Goal: Contribute content: Contribute content

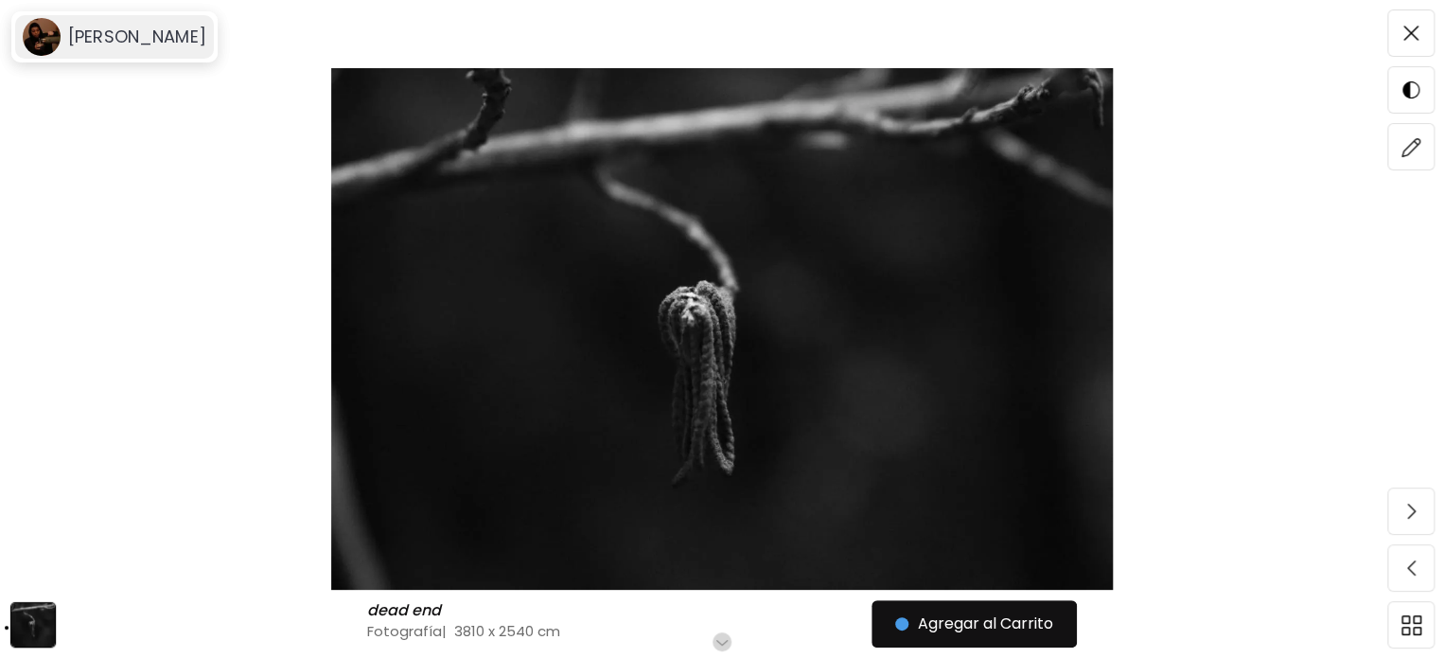
click at [121, 38] on h6 "[PERSON_NAME]" at bounding box center [137, 37] width 138 height 23
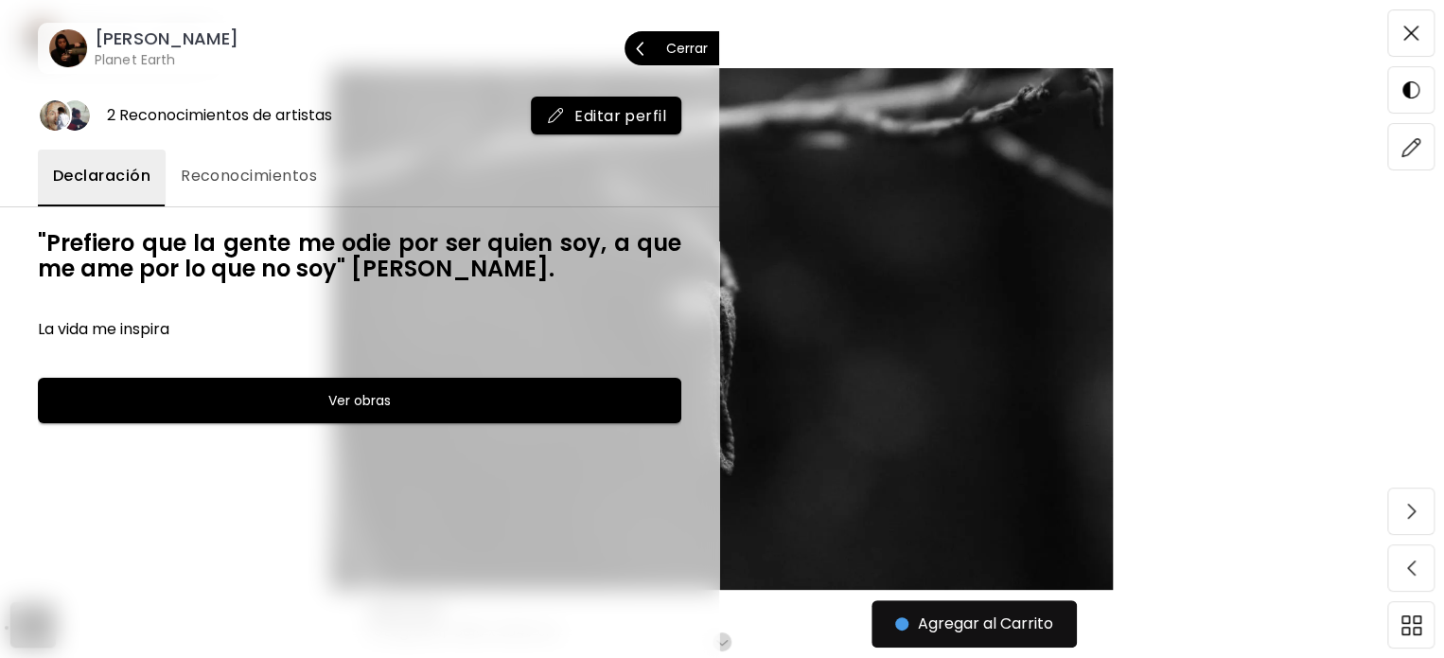
click at [684, 44] on p "Cerrar" at bounding box center [687, 48] width 42 height 13
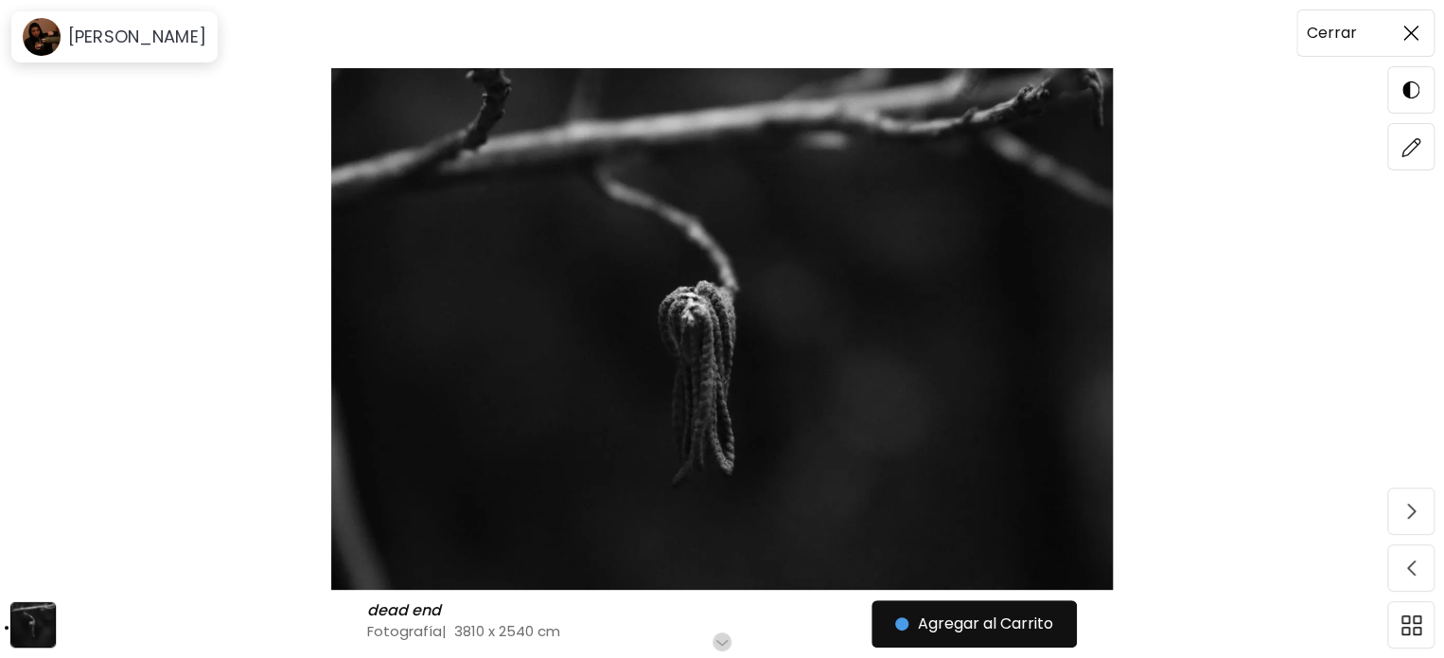
click at [1413, 38] on img at bounding box center [1410, 33] width 15 height 15
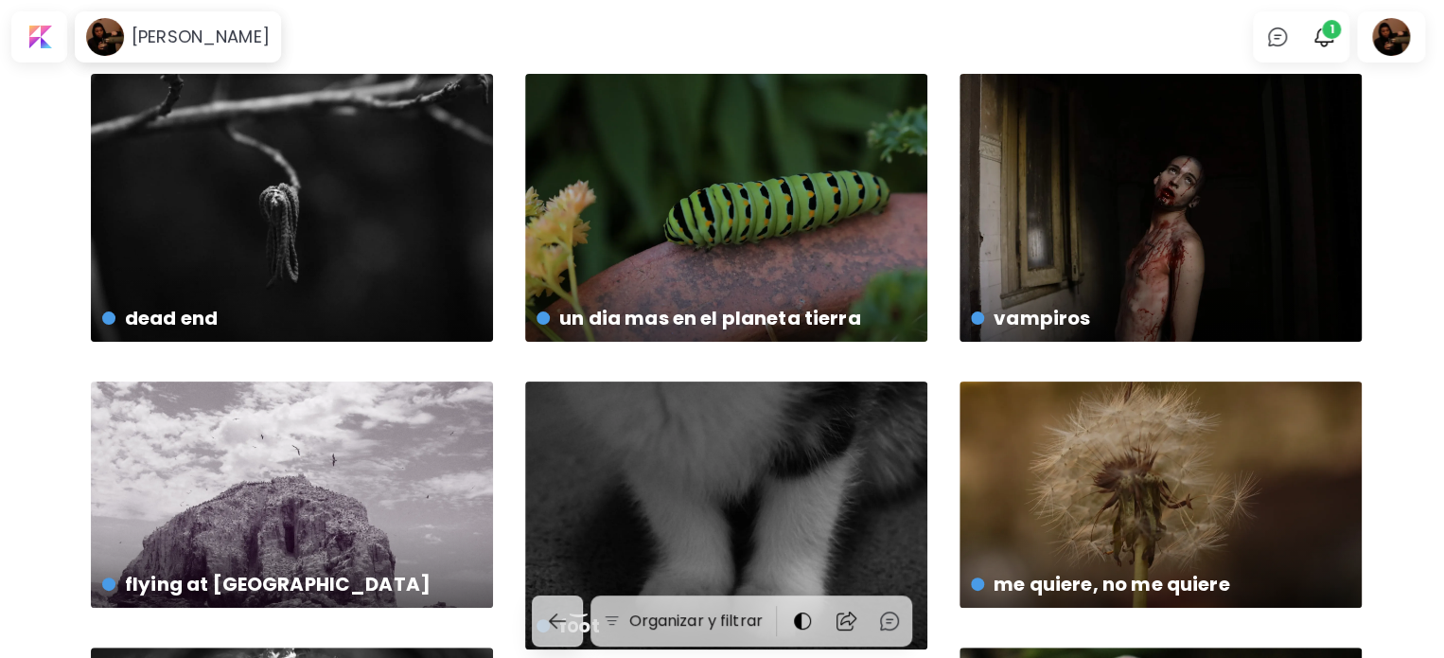
click at [1350, 33] on div "0 1" at bounding box center [1301, 36] width 97 height 51
click at [1335, 44] on img "button" at bounding box center [1324, 37] width 23 height 23
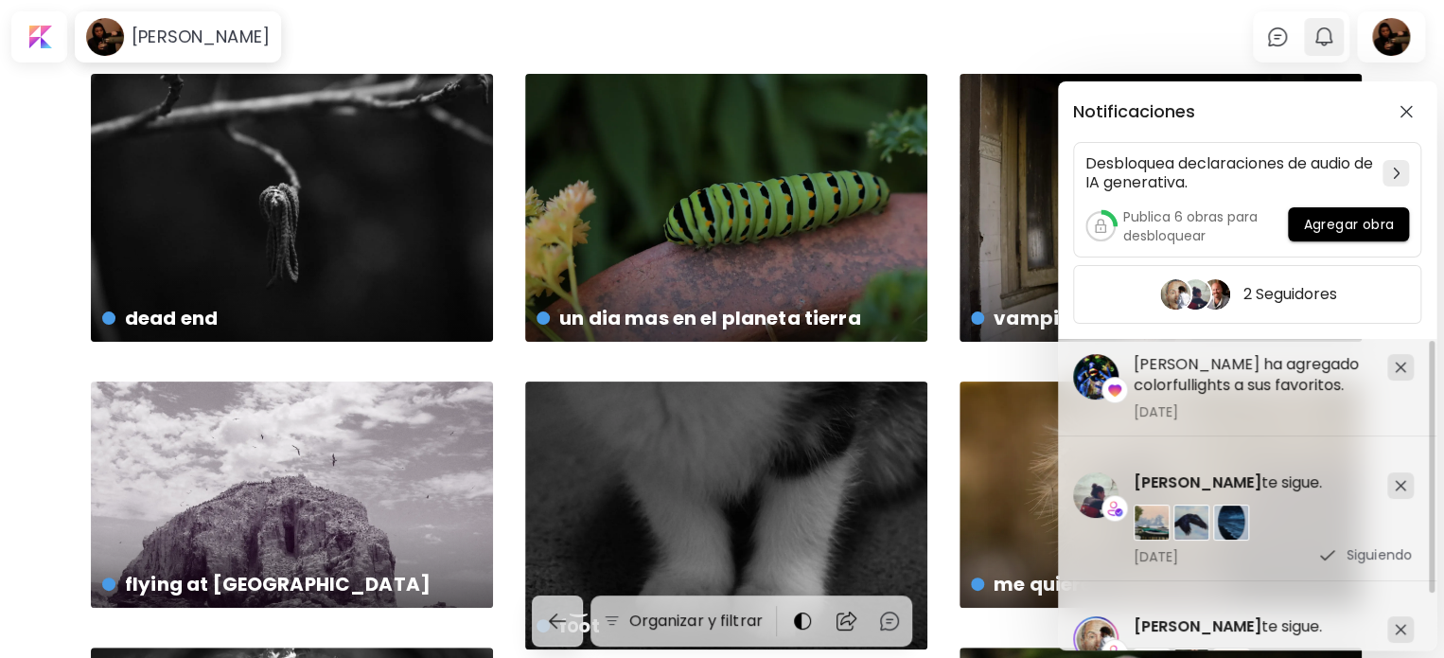
click at [1335, 44] on div "Notificaciones Desbloquea declaraciones de audio de IA generativa. Publica 6 ob…" at bounding box center [722, 329] width 1444 height 658
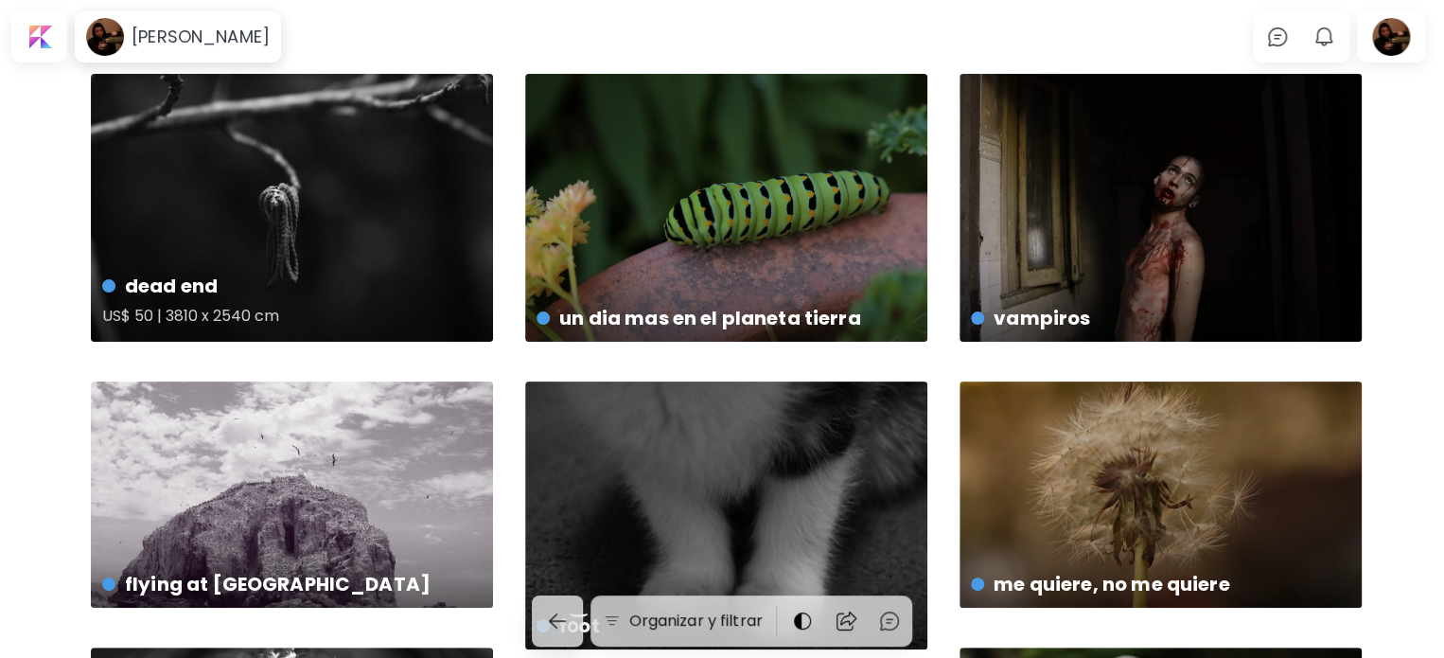
click at [259, 238] on div "dead end US$ 50 | 3810 x 2540 cm" at bounding box center [292, 208] width 402 height 268
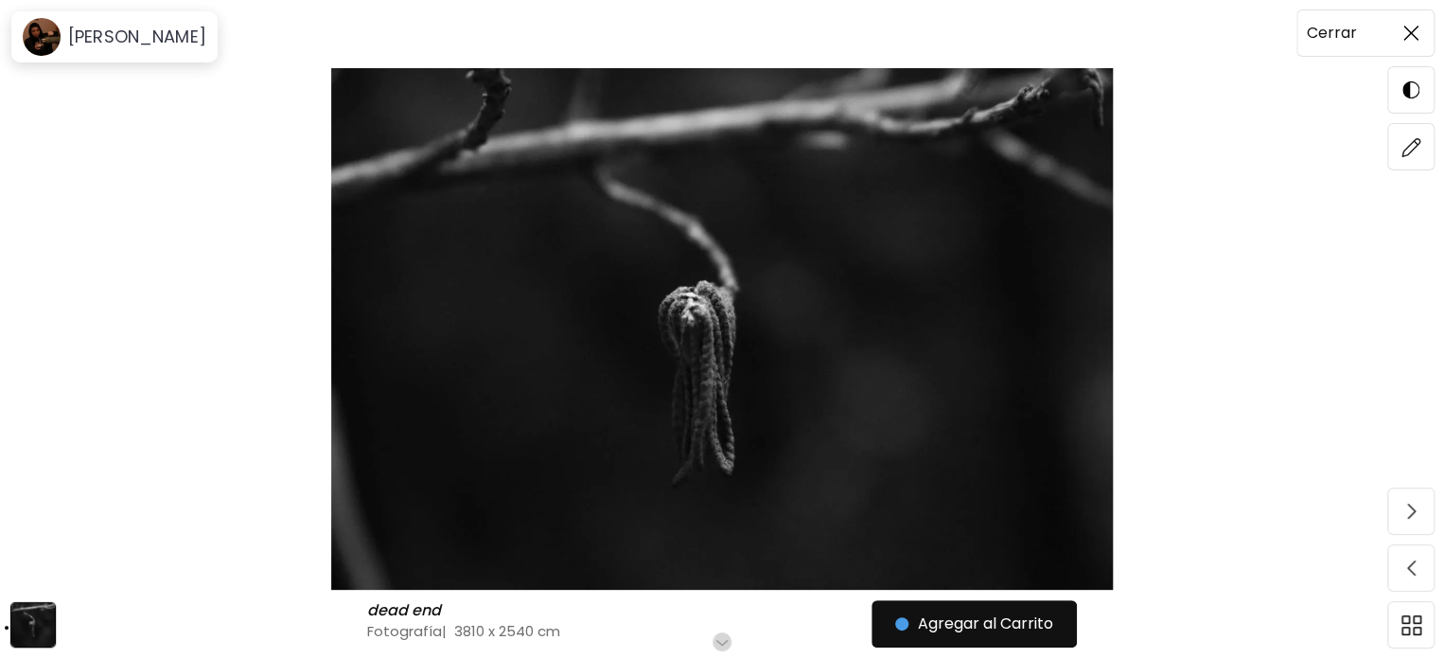
click at [1411, 29] on img at bounding box center [1410, 33] width 15 height 15
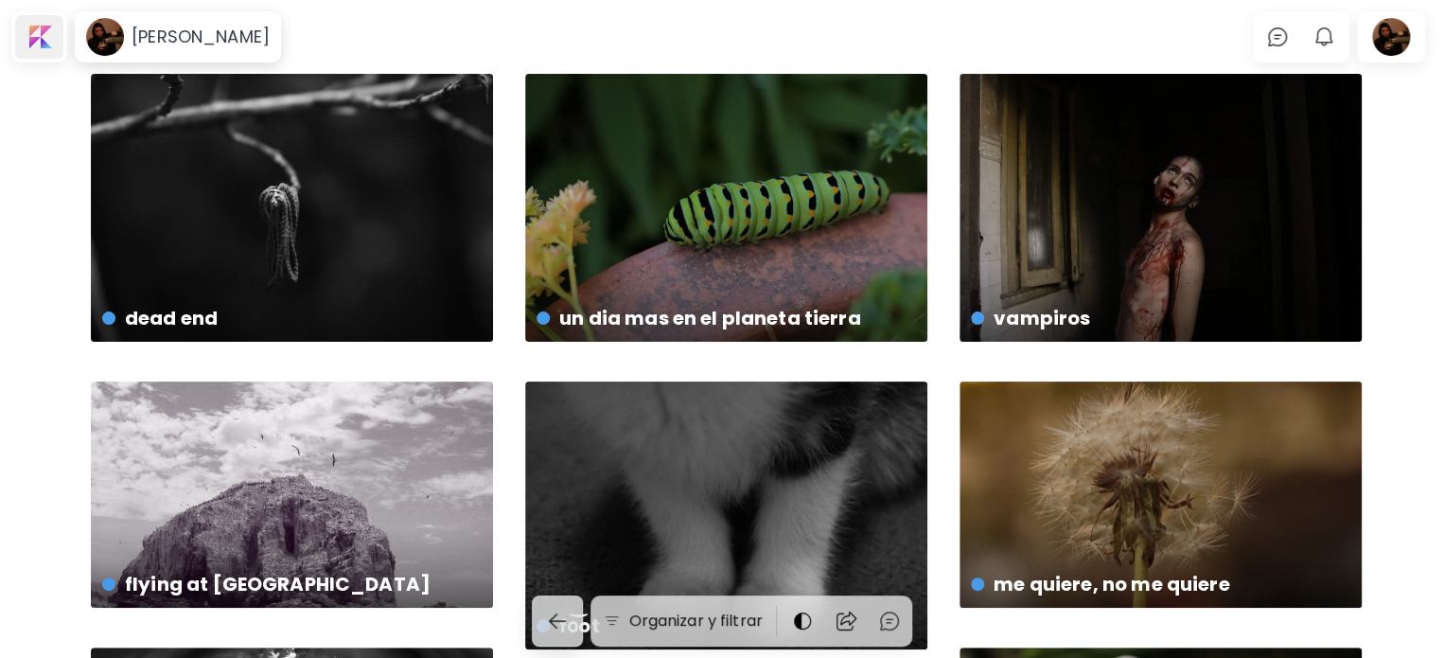
click at [28, 31] on div at bounding box center [39, 37] width 48 height 44
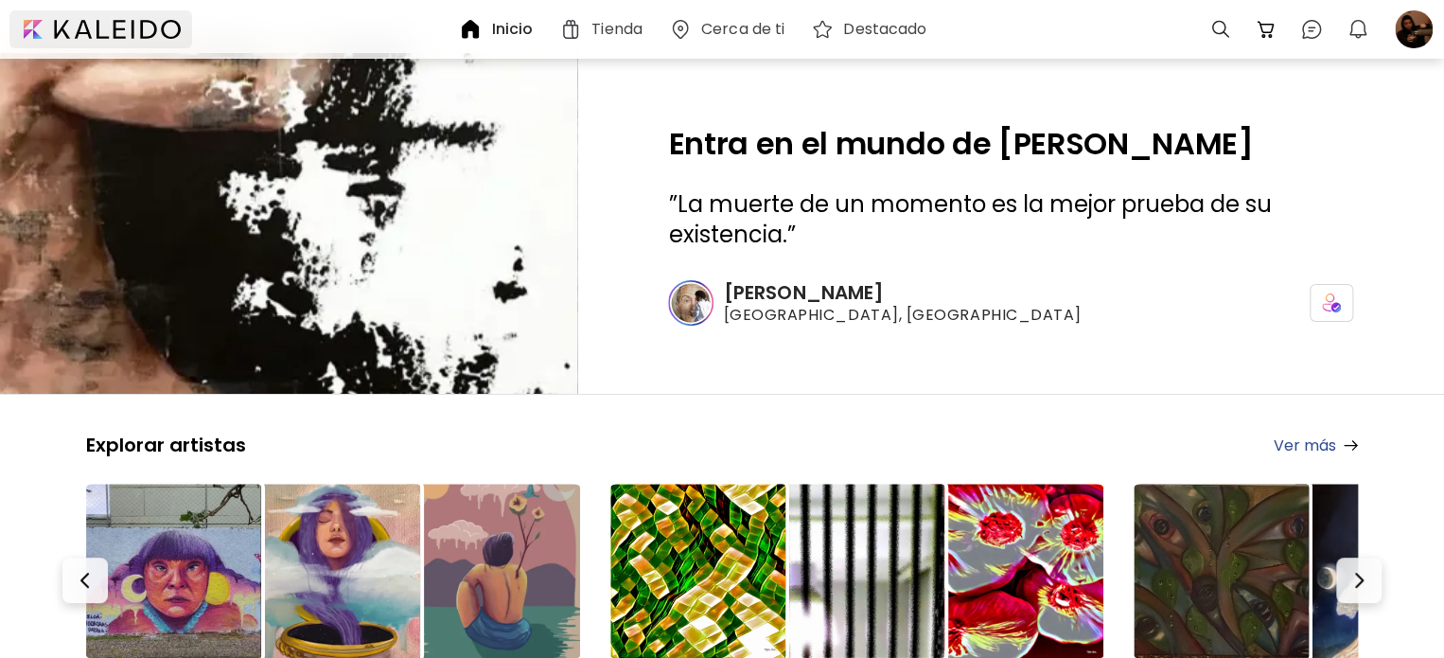
click at [87, 25] on div at bounding box center [100, 29] width 183 height 38
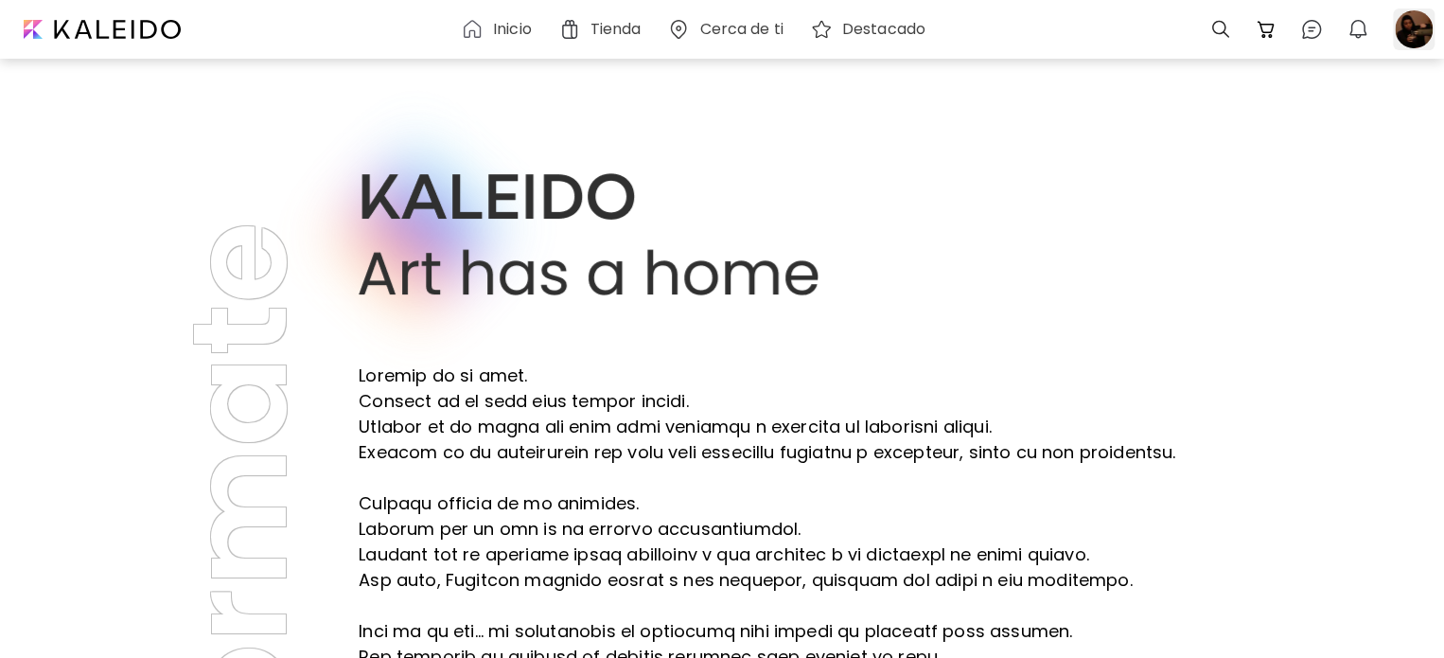
click at [1404, 26] on div at bounding box center [1414, 30] width 42 height 42
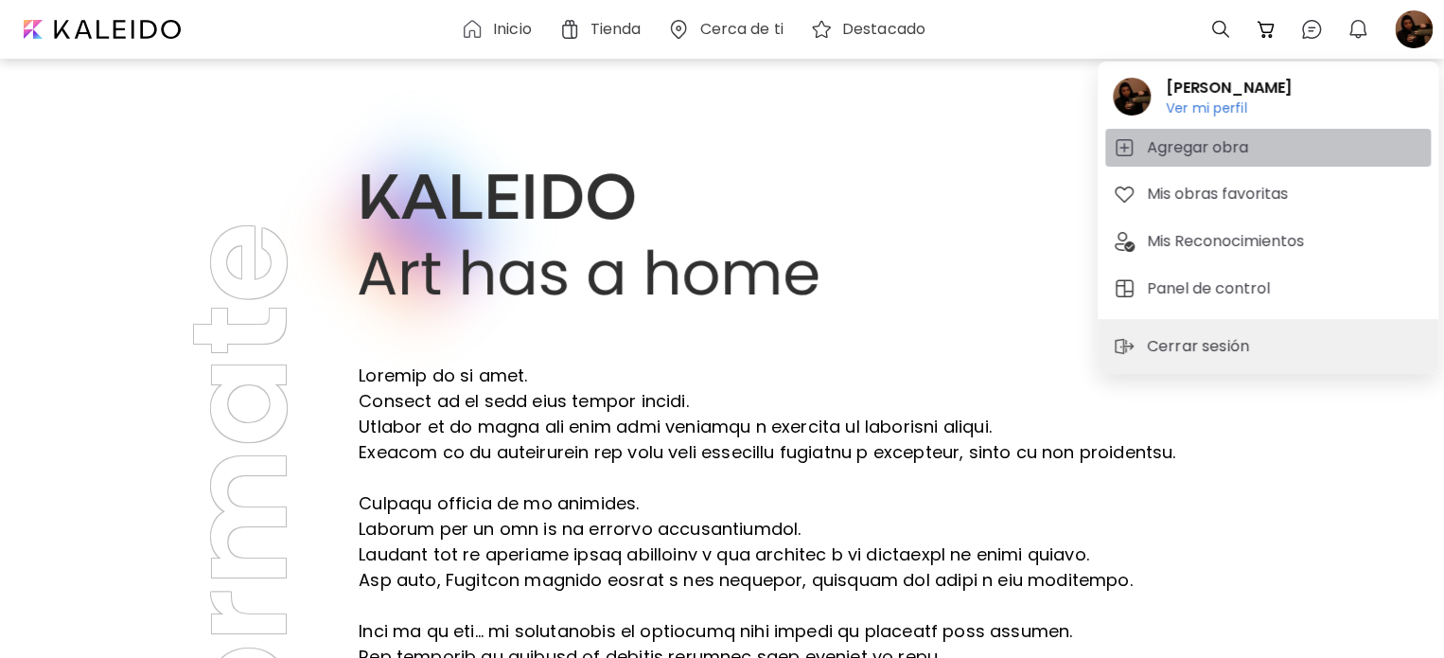
click at [1181, 143] on h5 "Agregar obra" at bounding box center [1200, 147] width 107 height 23
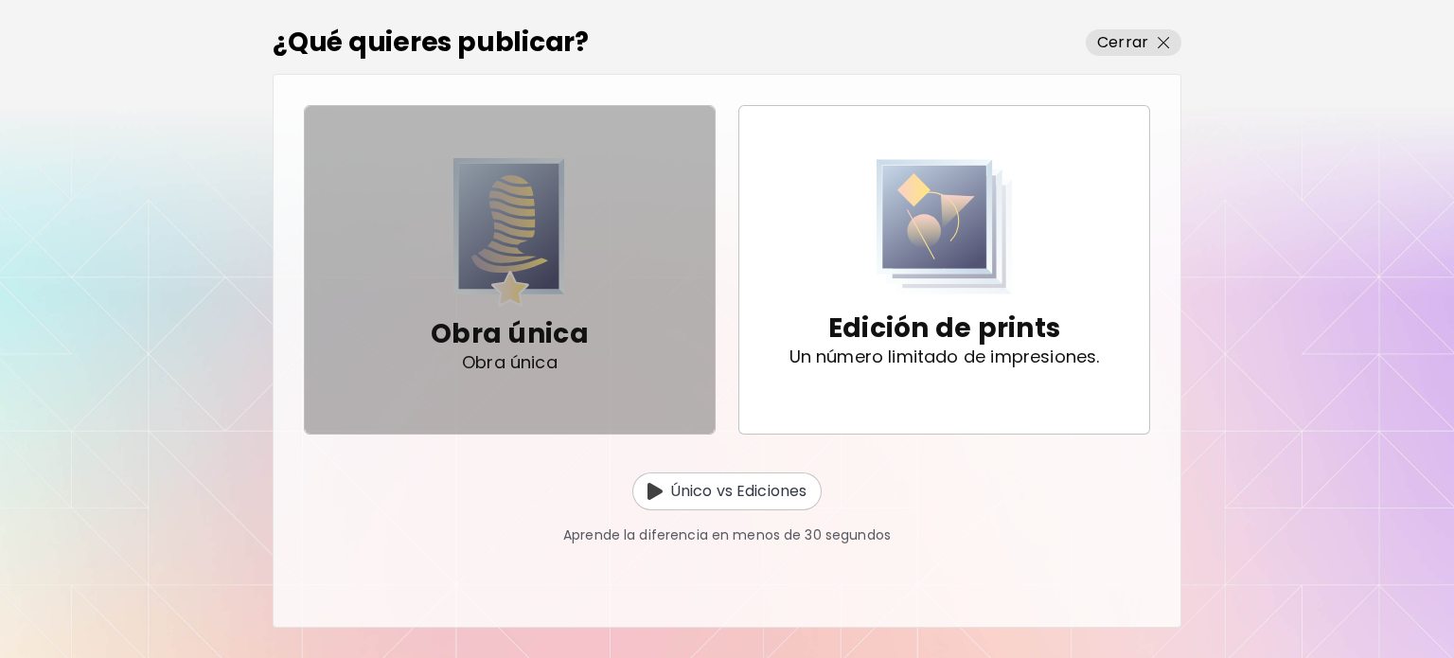
click at [538, 283] on img "button" at bounding box center [509, 232] width 112 height 149
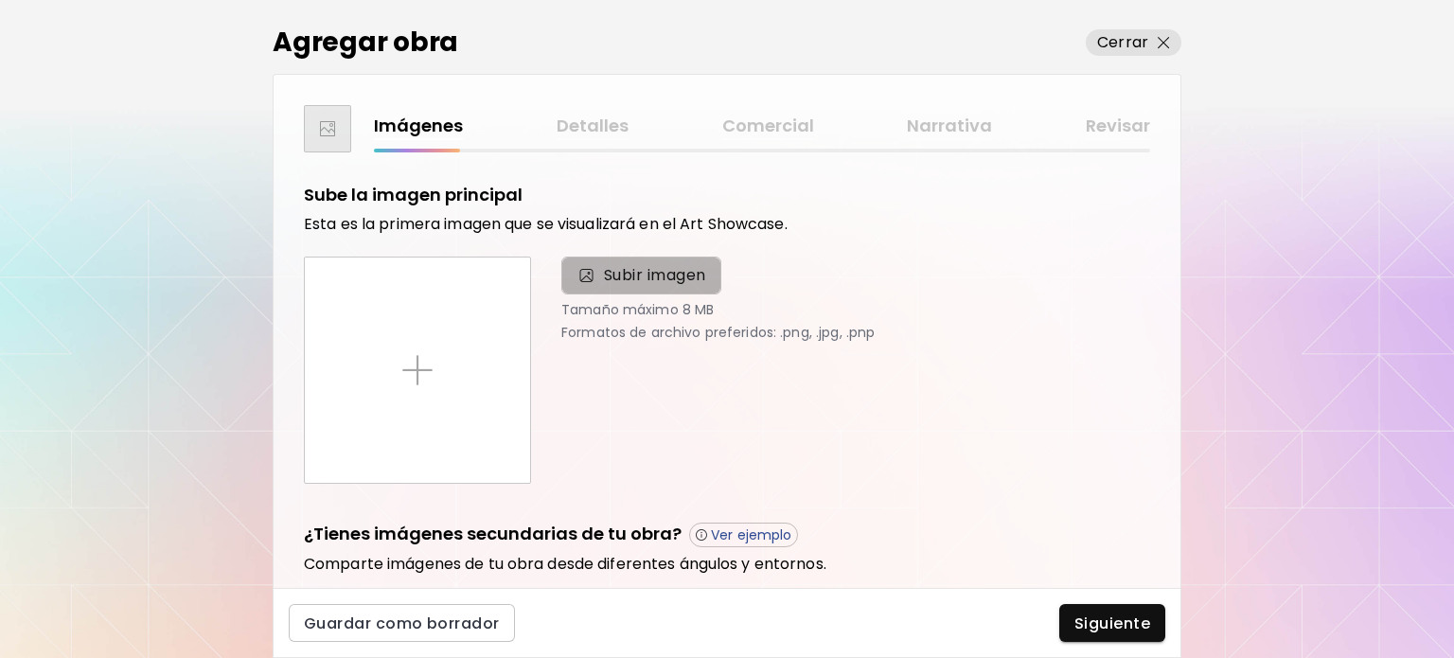
click at [633, 274] on span "Subir imagen" at bounding box center [655, 275] width 102 height 23
click at [0, 0] on input "Subir imagen" at bounding box center [0, 0] width 0 height 0
click at [327, 35] on h2 "Agregar obra" at bounding box center [365, 43] width 185 height 40
click at [625, 287] on span "Subir imagen" at bounding box center [641, 275] width 160 height 38
click at [0, 0] on input "Subir imagen" at bounding box center [0, 0] width 0 height 0
